Goal: Find specific page/section

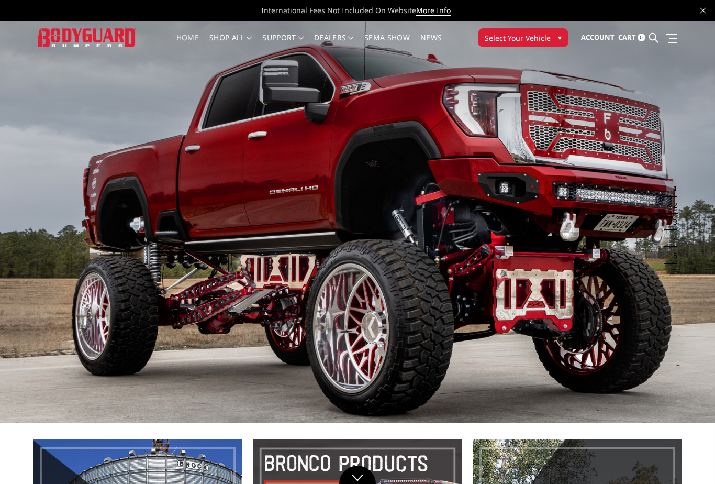
click at [554, 37] on button "Select Your Vehicle ▾" at bounding box center [523, 37] width 91 height 19
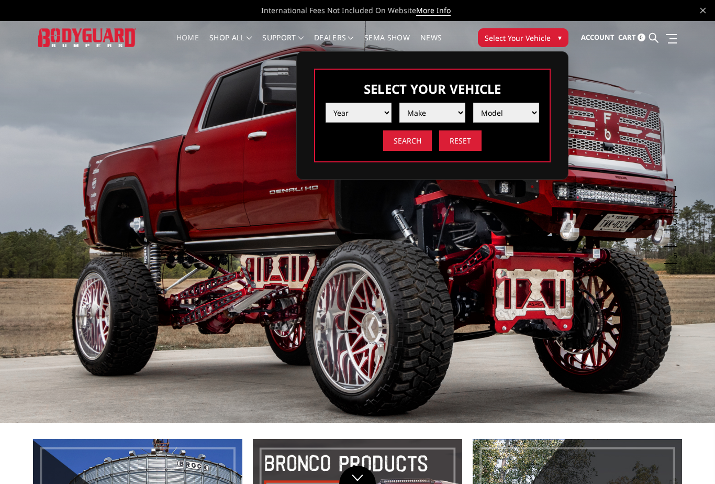
click at [377, 111] on select "Year [DATE] 2024 2023 2022 2021 2020 2019 2018 2017 2016 2015 2014 2013 2012 20…" at bounding box center [359, 113] width 66 height 20
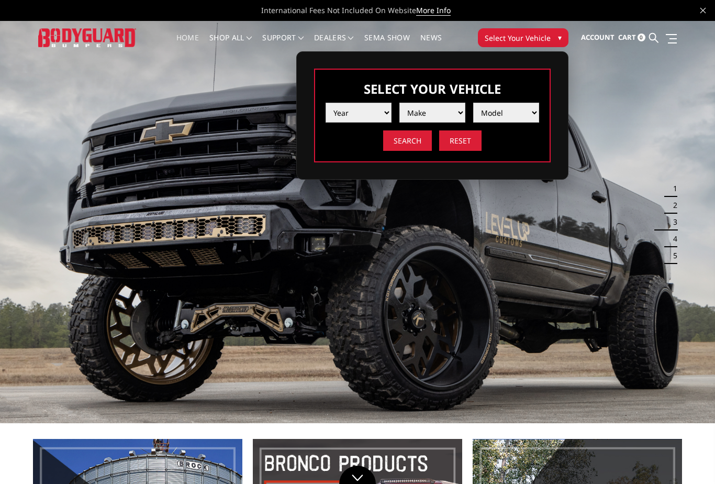
select select "yr_2004"
click at [449, 110] on select "Make Chevrolet Ford GMC Ram" at bounding box center [432, 113] width 66 height 20
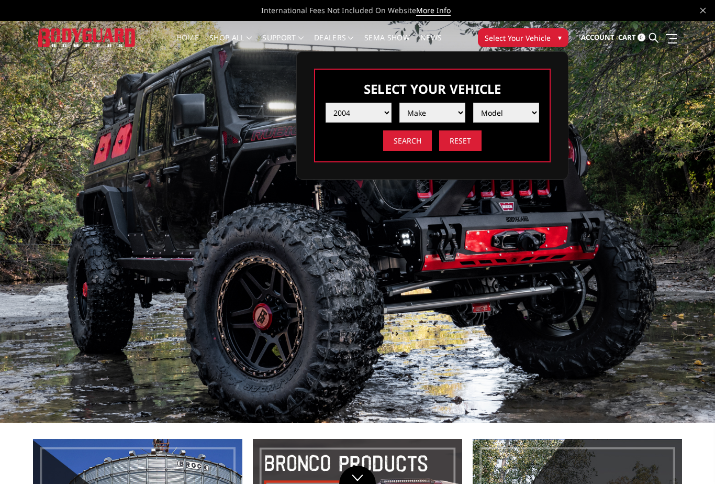
select select "mk_ford"
click at [518, 110] on select "Model Excursion F250 / F350 F250 / F350" at bounding box center [506, 113] width 66 height 20
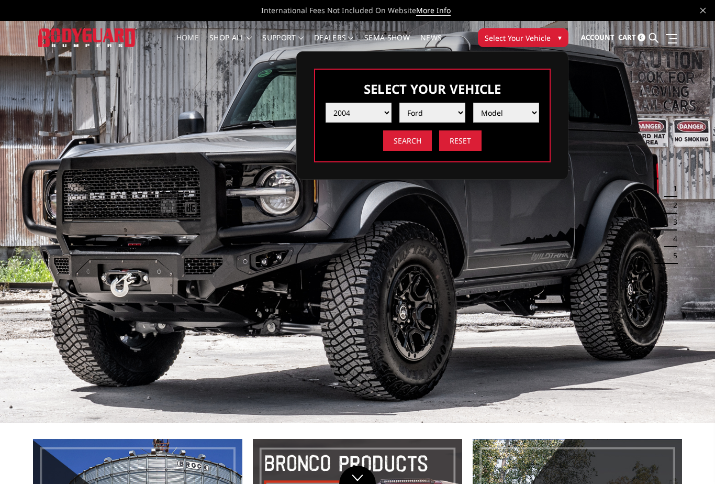
select select "md_excursion-f250-f350"
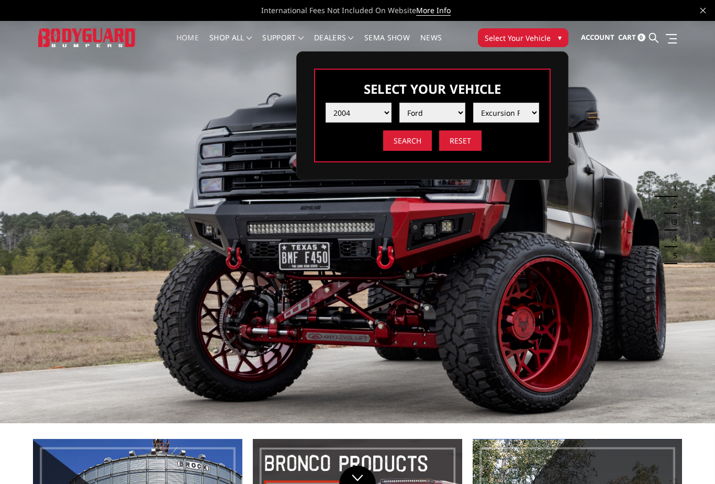
click at [413, 139] on input "Search" at bounding box center [407, 140] width 49 height 20
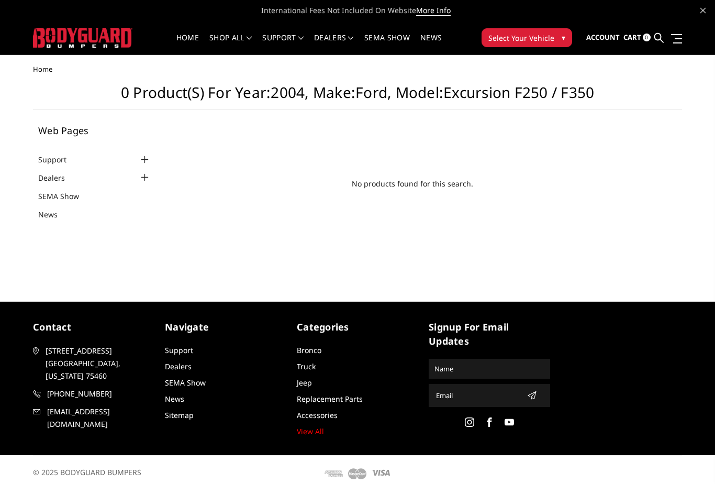
scroll to position [7, 0]
